Goal: Task Accomplishment & Management: Complete application form

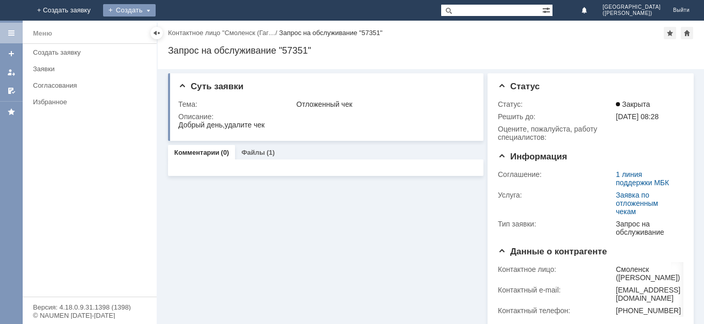
drag, startPoint x: 223, startPoint y: 7, endPoint x: 209, endPoint y: 44, distance: 39.1
click at [156, 7] on div "Создать" at bounding box center [129, 10] width 53 height 12
click at [183, 36] on link "Заявка" at bounding box center [144, 31] width 78 height 12
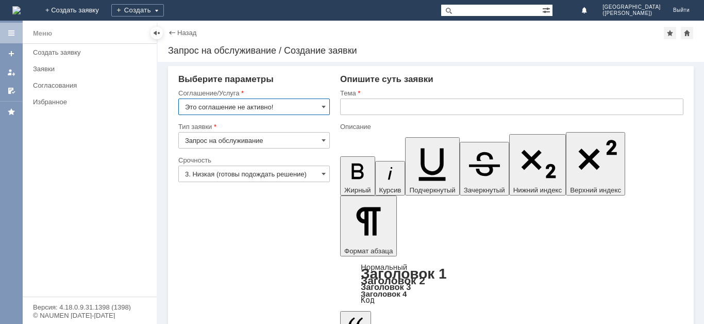
click at [304, 103] on input "Это соглашение не активно!" at bounding box center [254, 106] width 152 height 16
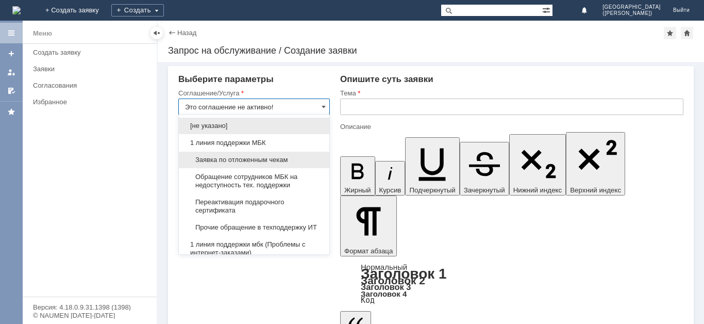
click at [253, 157] on span "Заявка по отложенным чекам" at bounding box center [254, 160] width 138 height 8
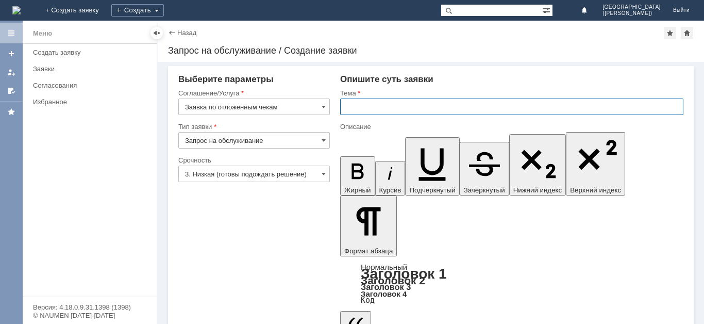
click at [381, 112] on input "text" at bounding box center [511, 106] width 343 height 16
type input "Заявка по отложенным чекам"
type input "Отложенные чеки"
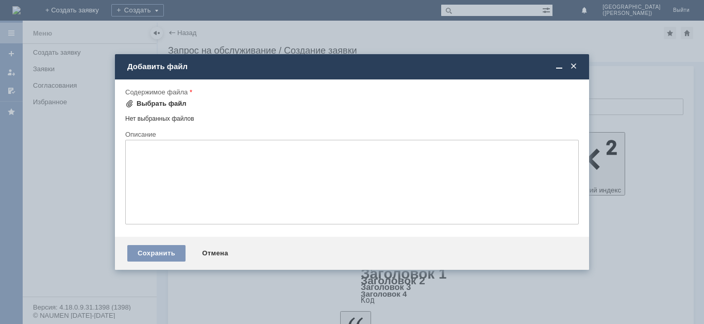
click at [175, 100] on div "Выбрать файл" at bounding box center [162, 103] width 50 height 8
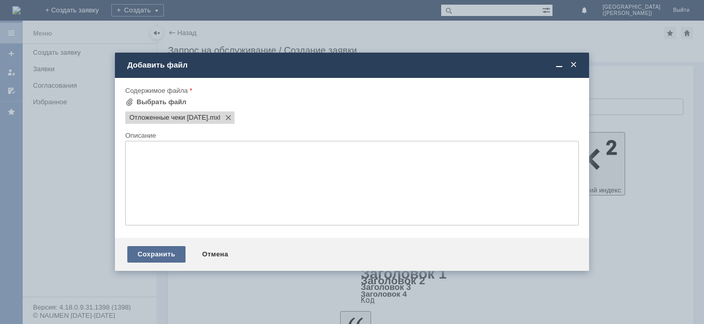
click at [157, 262] on div "Сохранить" at bounding box center [156, 254] width 58 height 16
